Goal: Navigation & Orientation: Find specific page/section

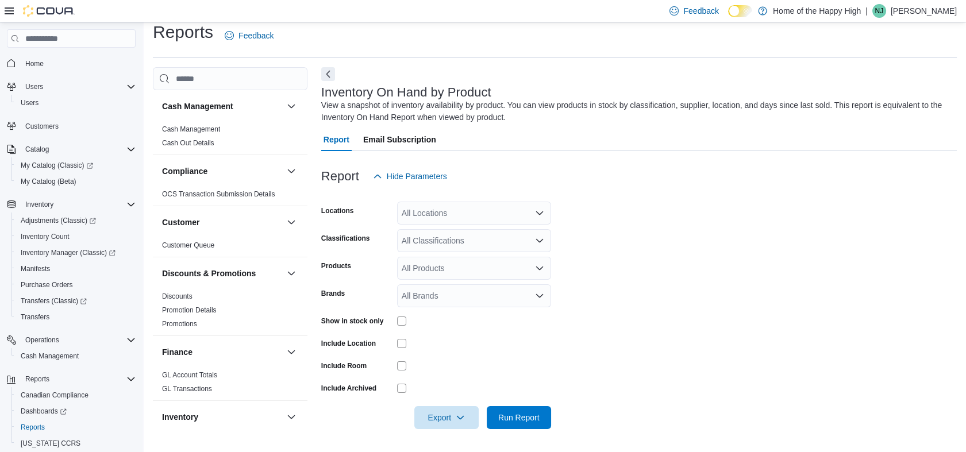
scroll to position [52, 0]
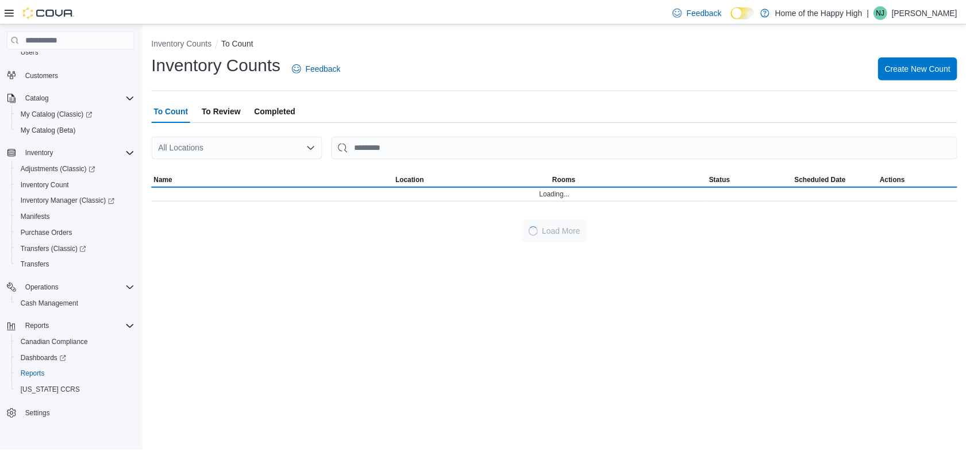
scroll to position [28, 0]
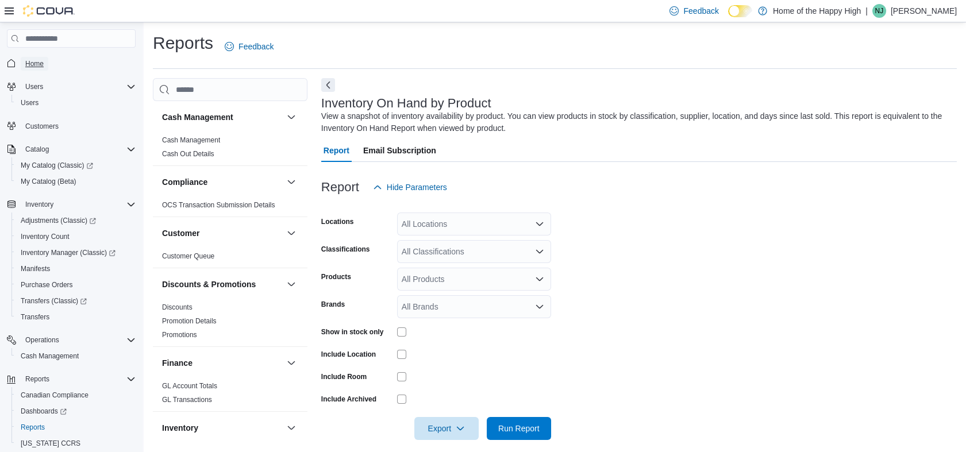
click at [31, 60] on span "Home" at bounding box center [34, 63] width 18 height 9
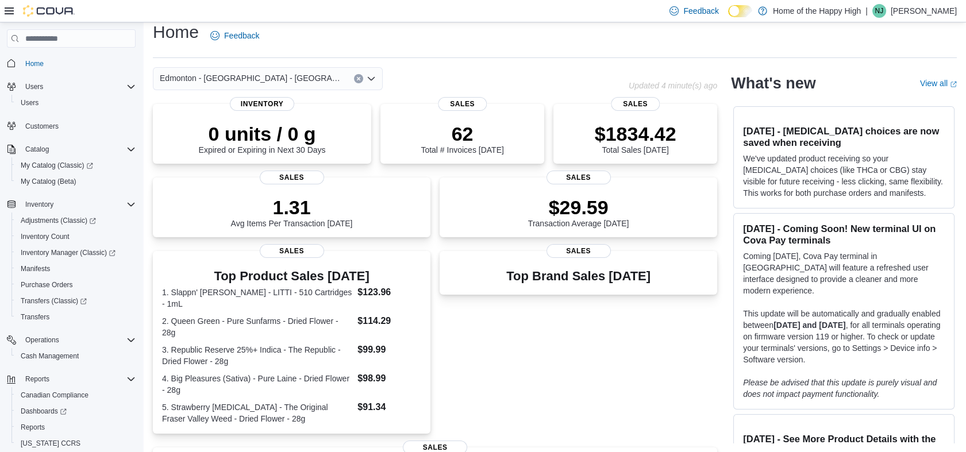
scroll to position [239, 0]
